Goal: Find contact information: Find contact information

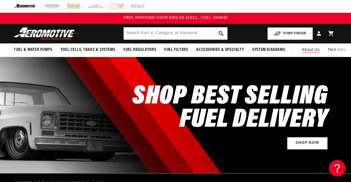
click at [313, 50] on span "About Us" at bounding box center [310, 50] width 17 height 4
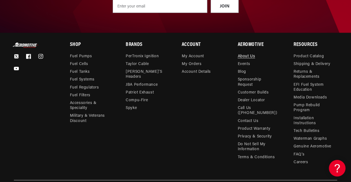
scroll to position [682, 0]
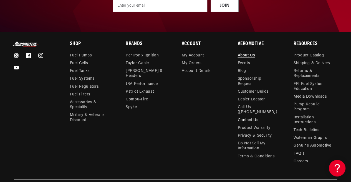
click at [244, 121] on link "Contact Us" at bounding box center [247, 121] width 21 height 8
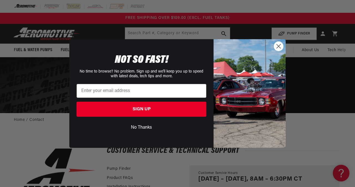
click at [278, 46] on icon "Close dialog" at bounding box center [279, 46] width 4 height 4
